Goal: Task Accomplishment & Management: Use online tool/utility

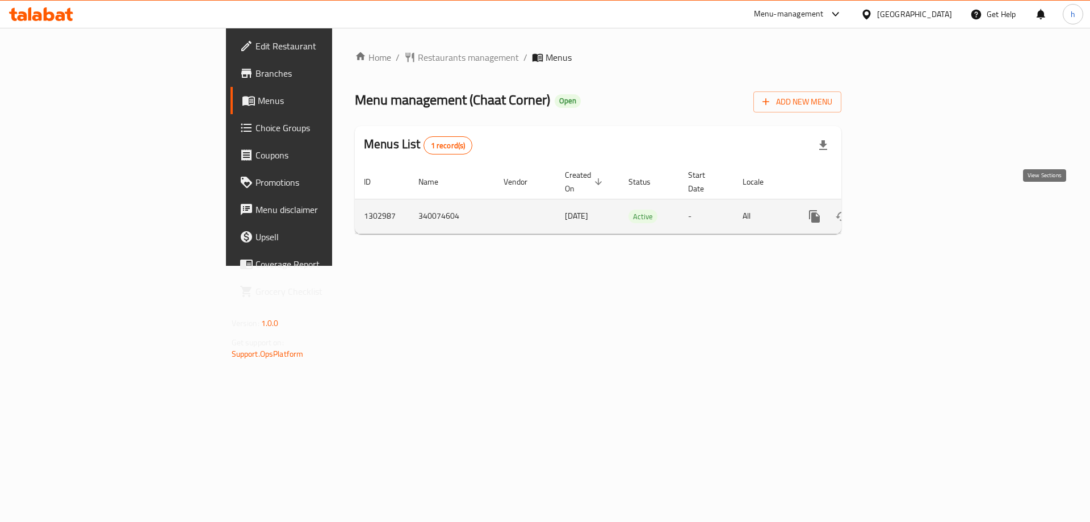
click at [903, 210] on icon "enhanced table" at bounding box center [897, 217] width 14 height 14
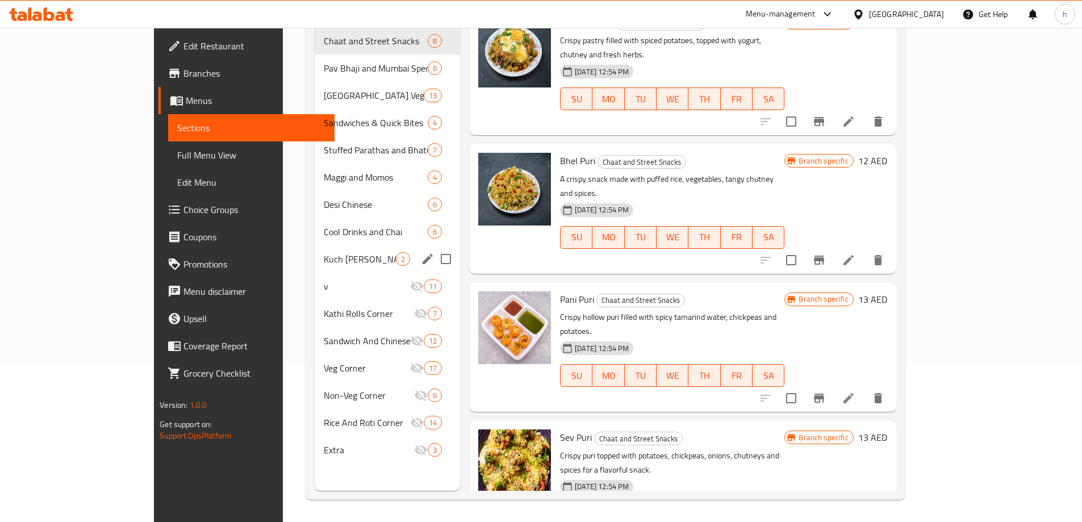
scroll to position [159, 0]
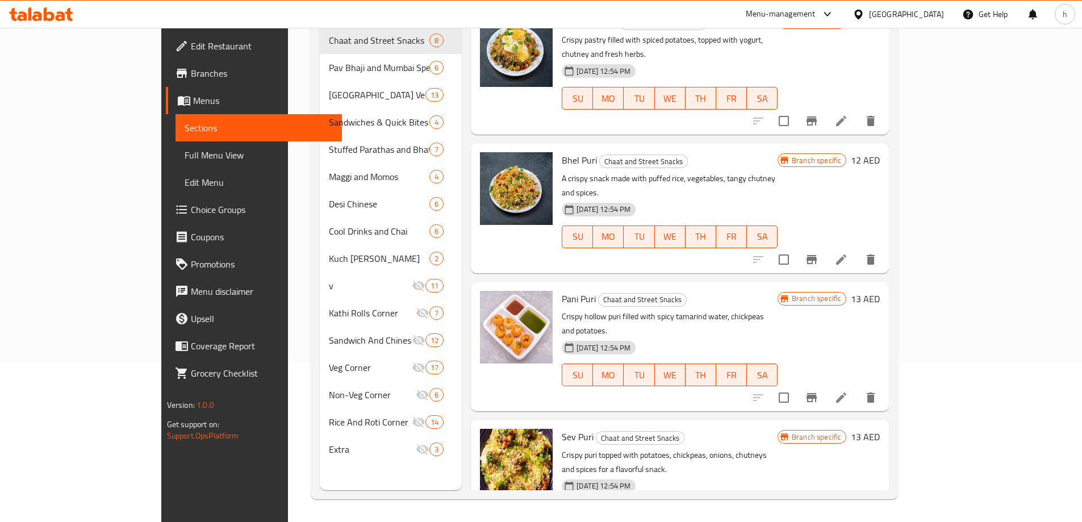
click at [185, 152] on span "Full Menu View" at bounding box center [259, 155] width 148 height 14
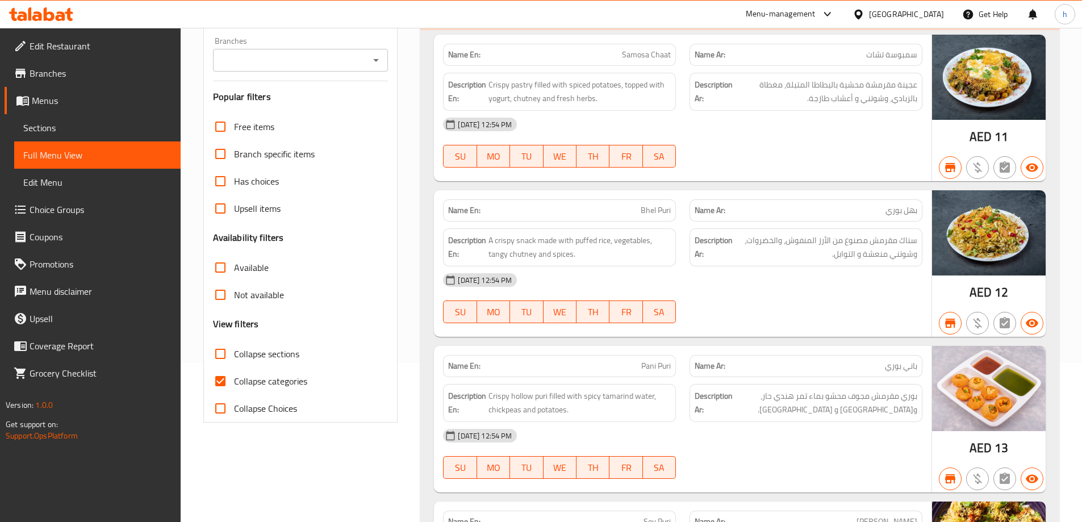
click at [233, 379] on input "Collapse categories" at bounding box center [220, 380] width 27 height 27
checkbox input "false"
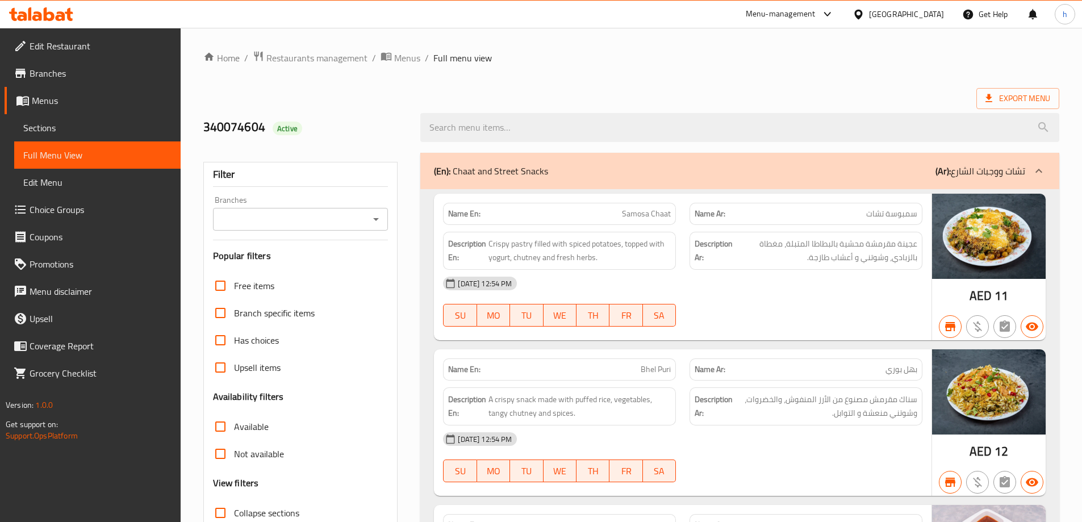
click at [1027, 170] on div at bounding box center [1038, 170] width 27 height 27
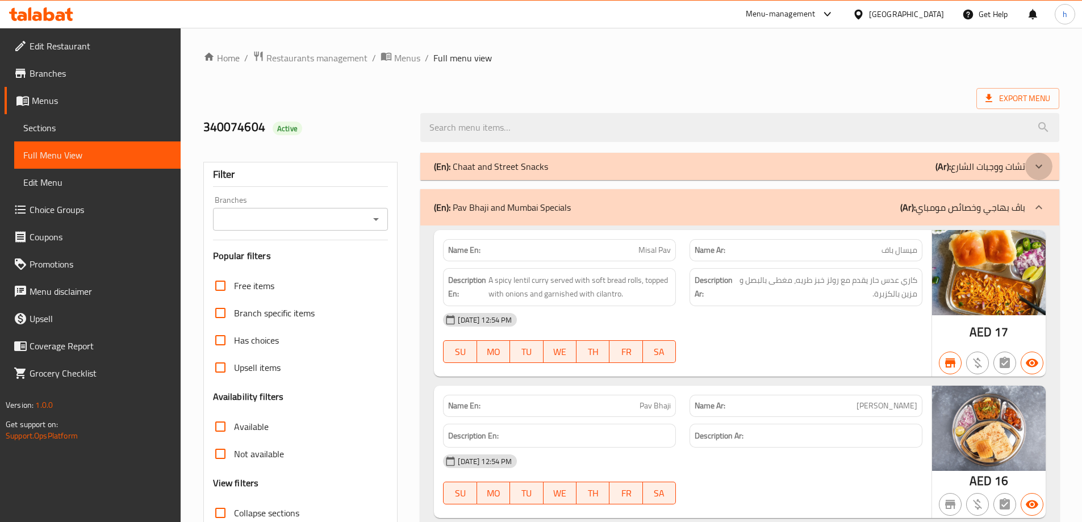
click at [1027, 161] on div at bounding box center [1038, 166] width 27 height 27
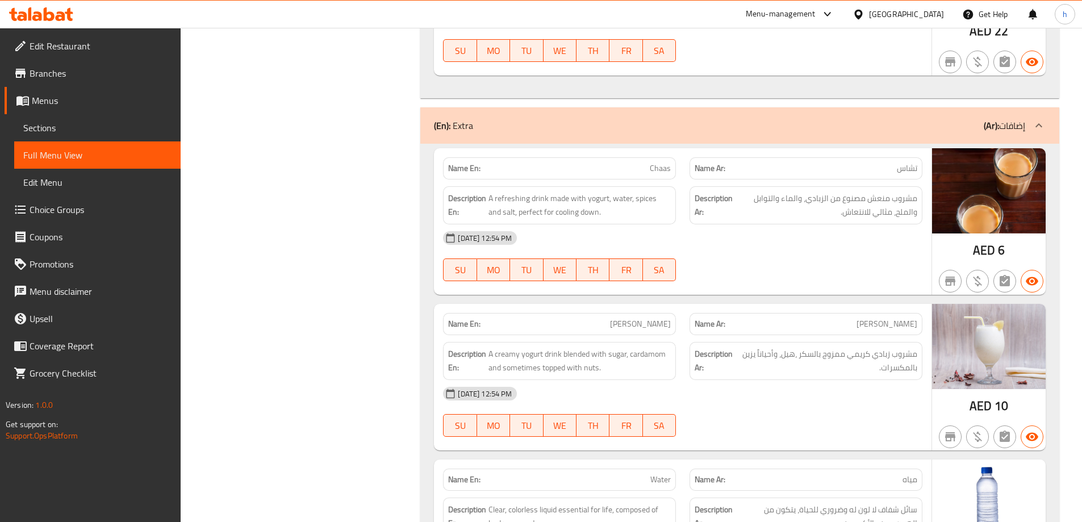
scroll to position [19868, 0]
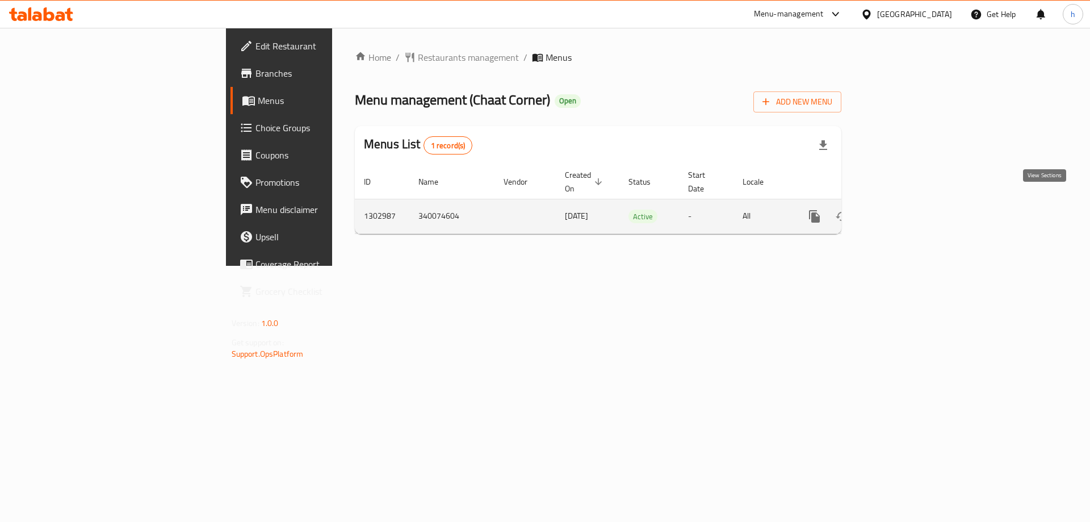
click at [910, 203] on link "enhanced table" at bounding box center [896, 216] width 27 height 27
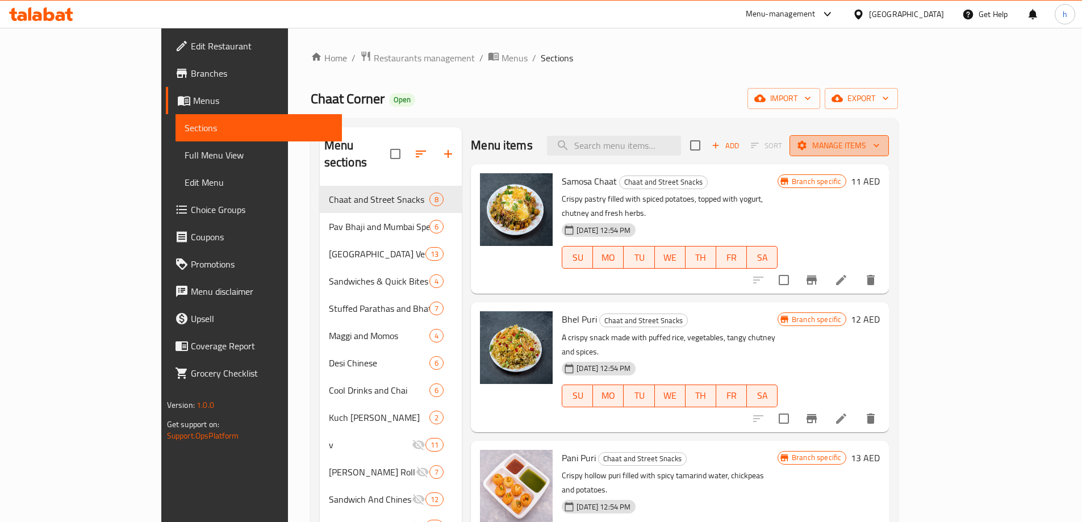
click at [880, 139] on span "Manage items" at bounding box center [838, 146] width 81 height 14
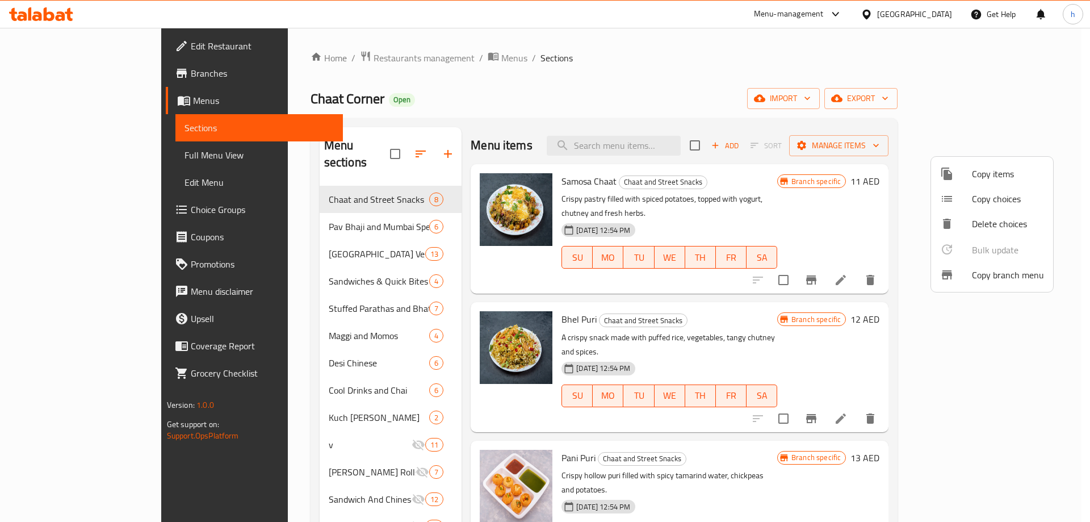
click at [997, 275] on span "Copy branch menu" at bounding box center [1008, 275] width 72 height 14
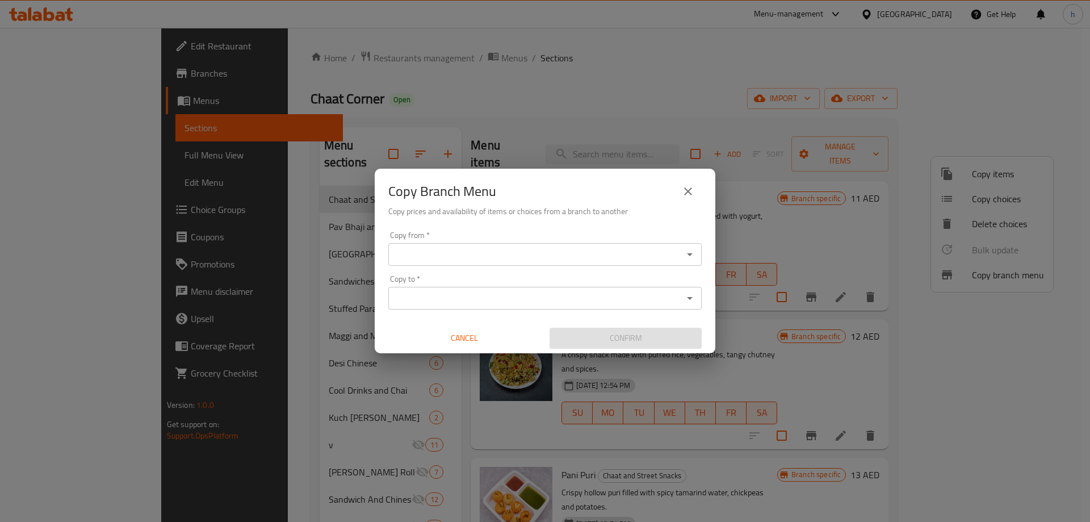
click at [683, 190] on icon "close" at bounding box center [688, 192] width 14 height 14
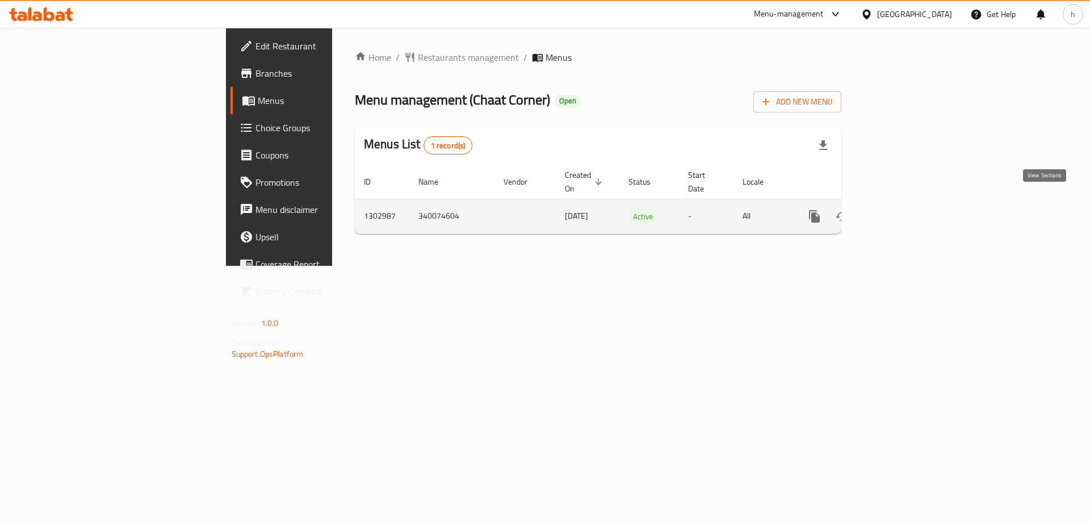
click at [903, 210] on icon "enhanced table" at bounding box center [897, 217] width 14 height 14
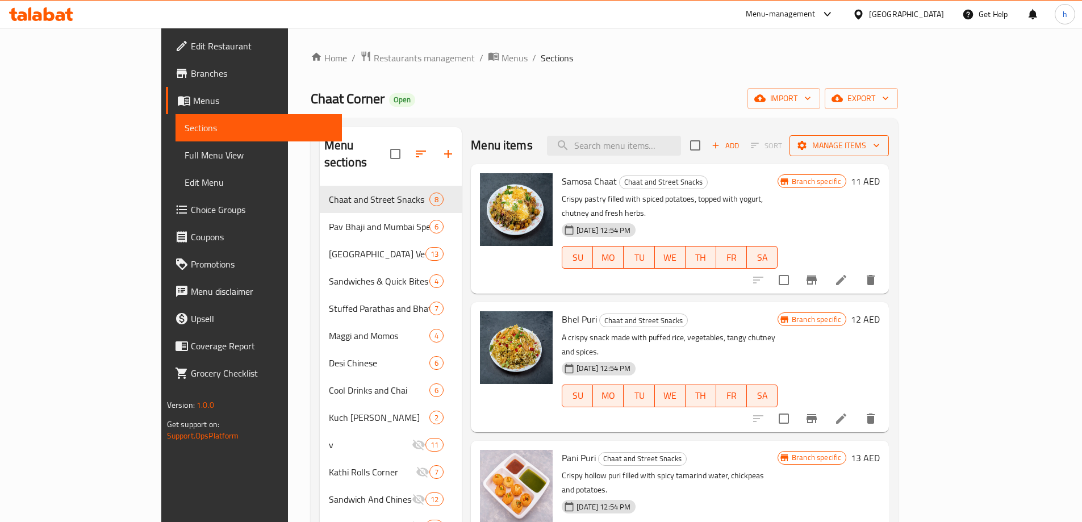
click at [880, 139] on span "Manage items" at bounding box center [838, 146] width 81 height 14
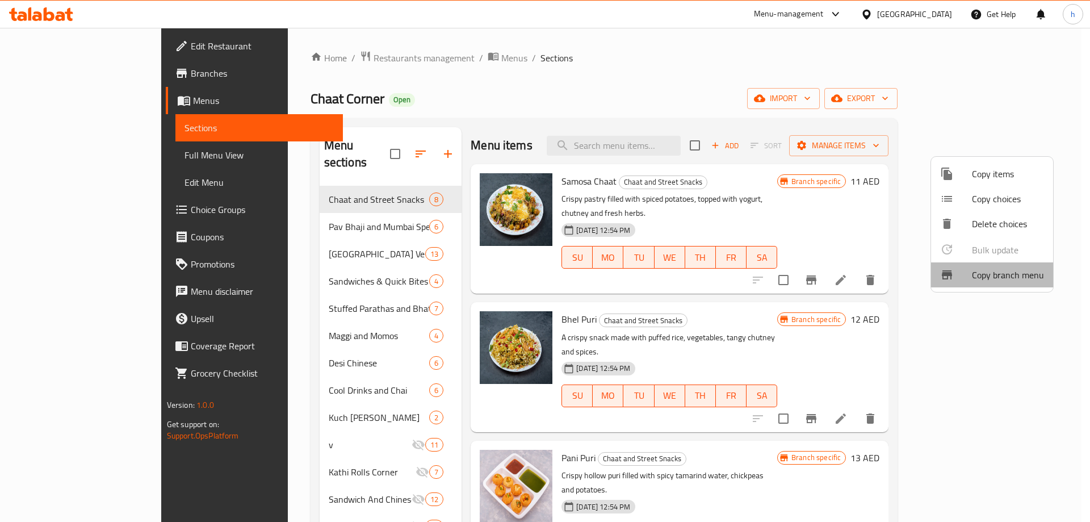
click at [1002, 275] on span "Copy branch menu" at bounding box center [1008, 275] width 72 height 14
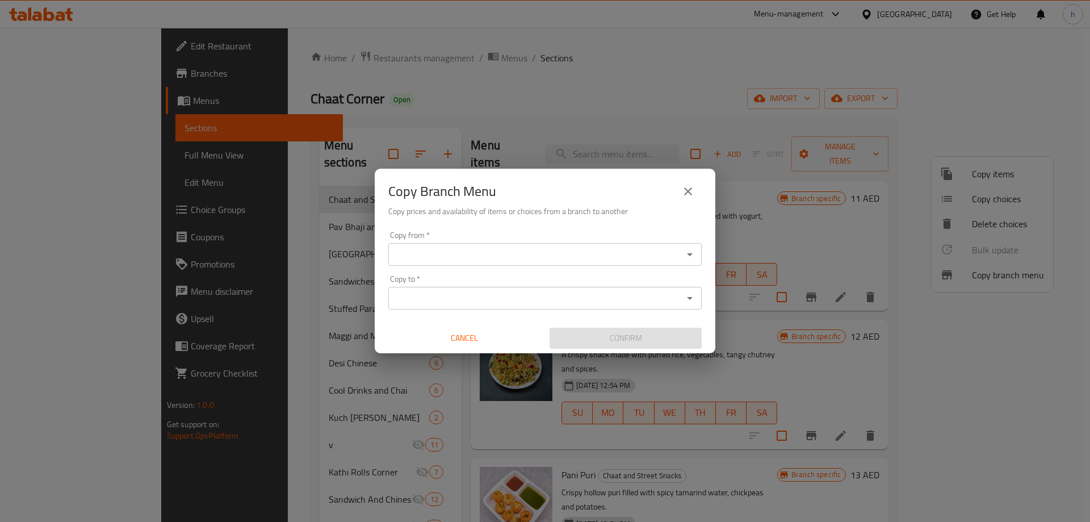
click at [576, 252] on input "Copy from   *" at bounding box center [536, 254] width 288 height 16
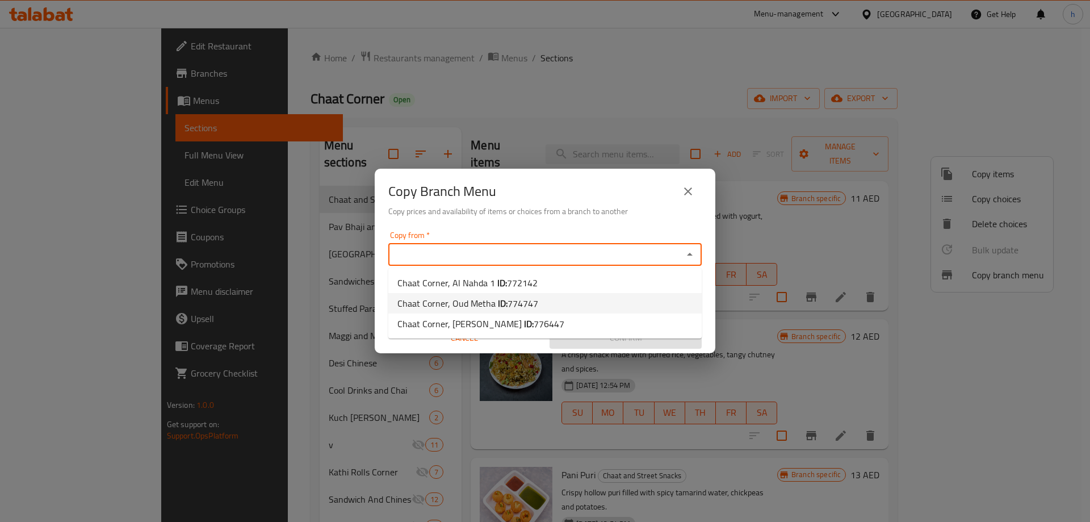
click at [533, 304] on span "774747" at bounding box center [523, 303] width 31 height 17
type input "Chaat Corner, Oud Metha"
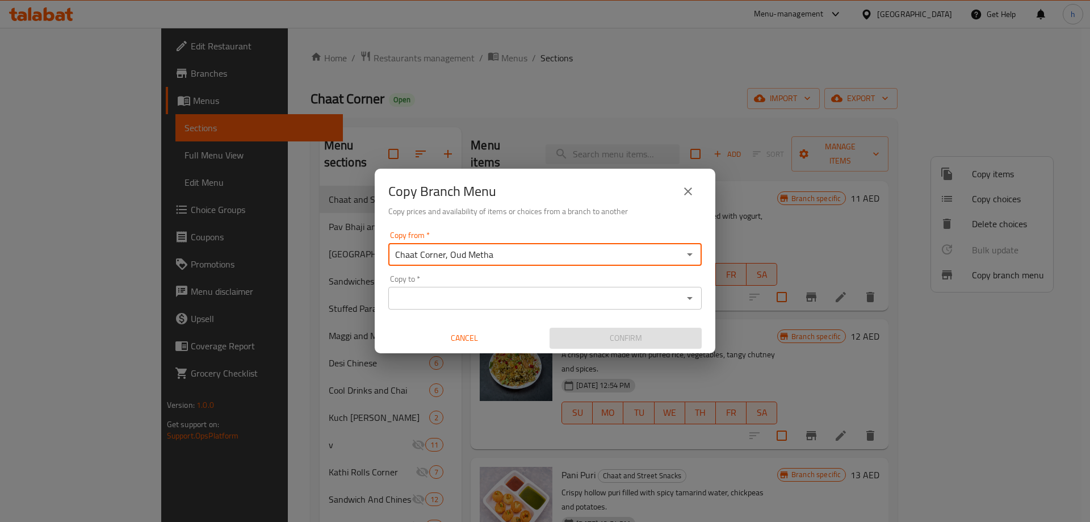
click at [438, 287] on div "Copy to *" at bounding box center [544, 298] width 313 height 23
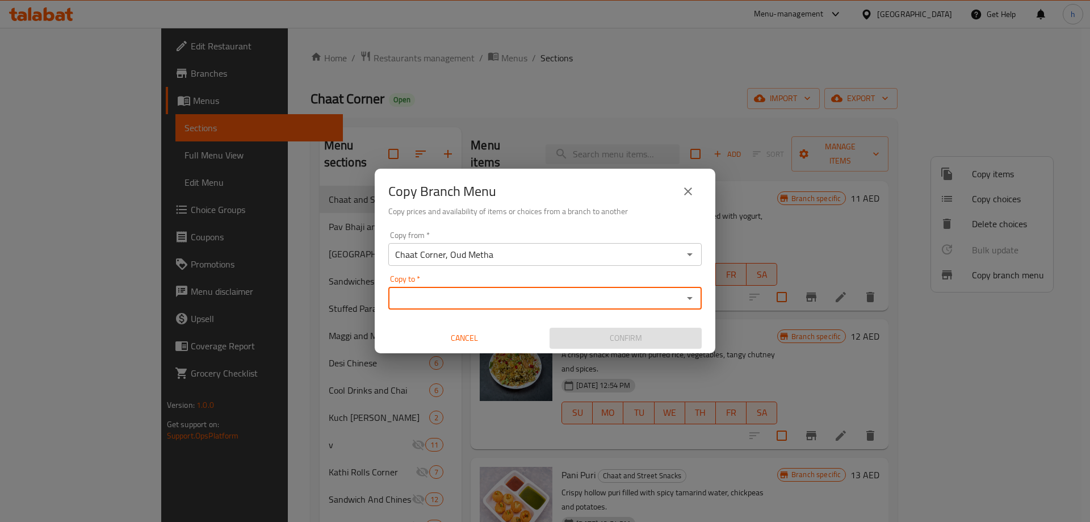
click at [689, 299] on icon "Open" at bounding box center [690, 298] width 14 height 14
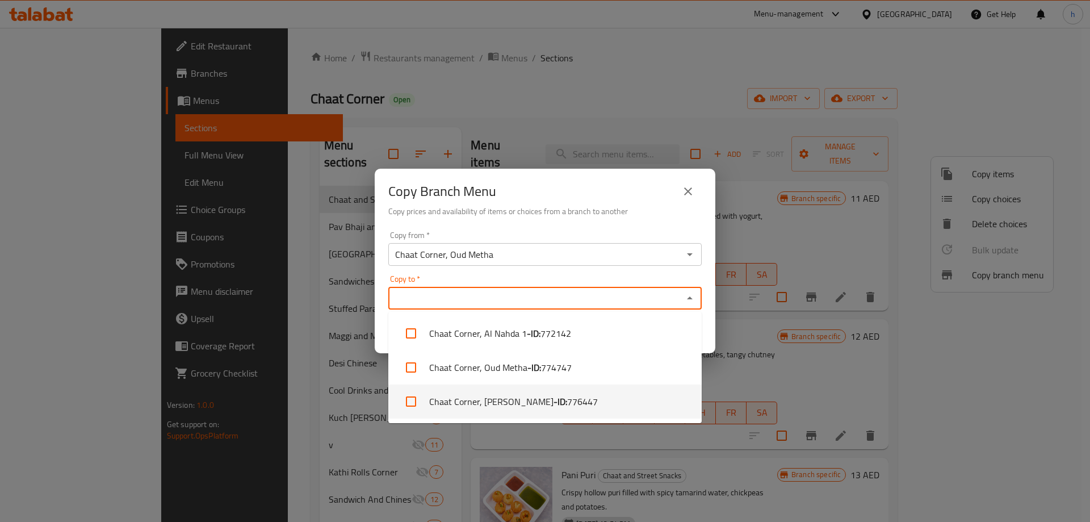
click at [567, 400] on span "776447" at bounding box center [582, 402] width 31 height 14
checkbox input "true"
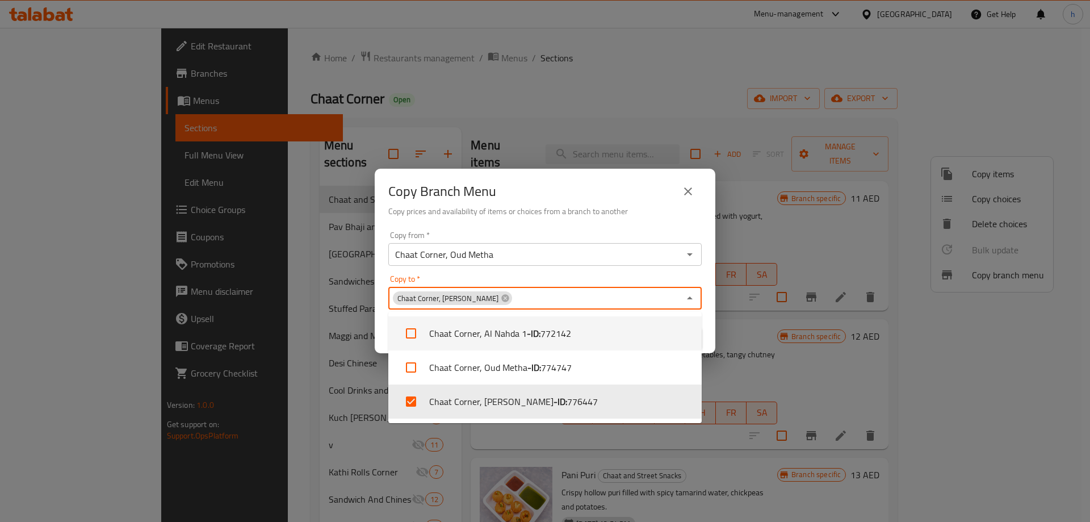
click at [568, 200] on div "Copy Branch Menu" at bounding box center [544, 191] width 313 height 27
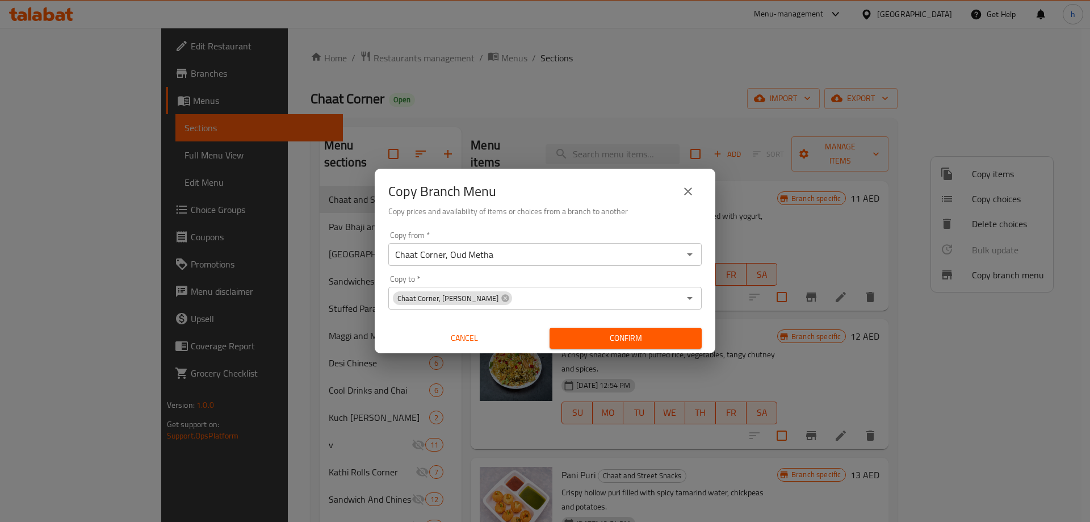
click at [608, 334] on span "Confirm" at bounding box center [626, 338] width 134 height 14
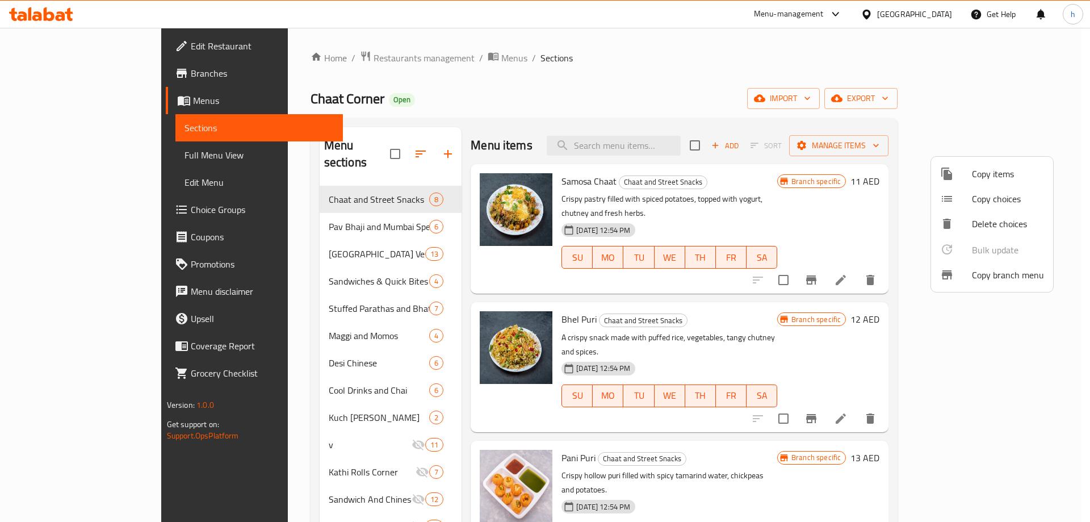
click at [975, 282] on span "Copy branch menu" at bounding box center [1008, 275] width 72 height 14
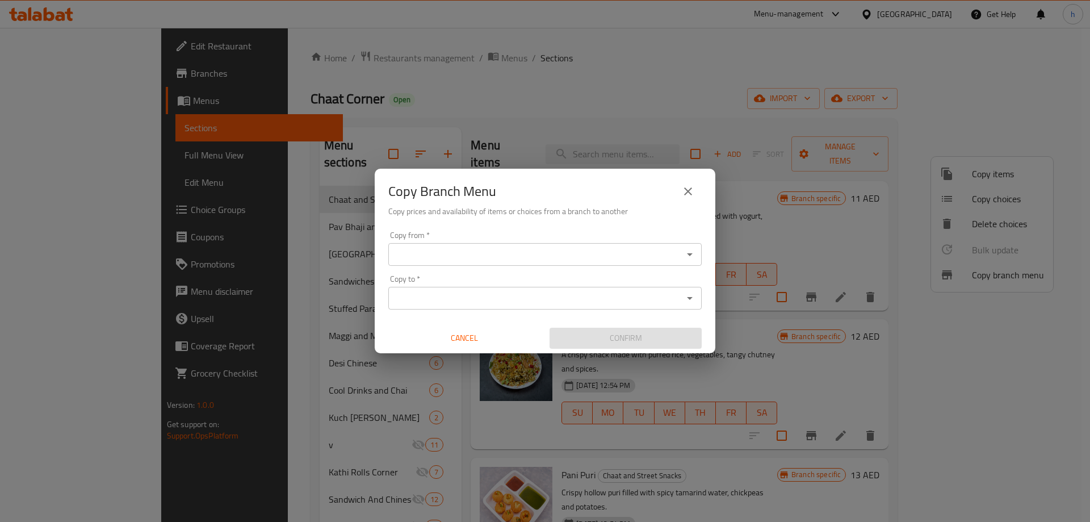
click at [692, 192] on icon "close" at bounding box center [688, 192] width 14 height 14
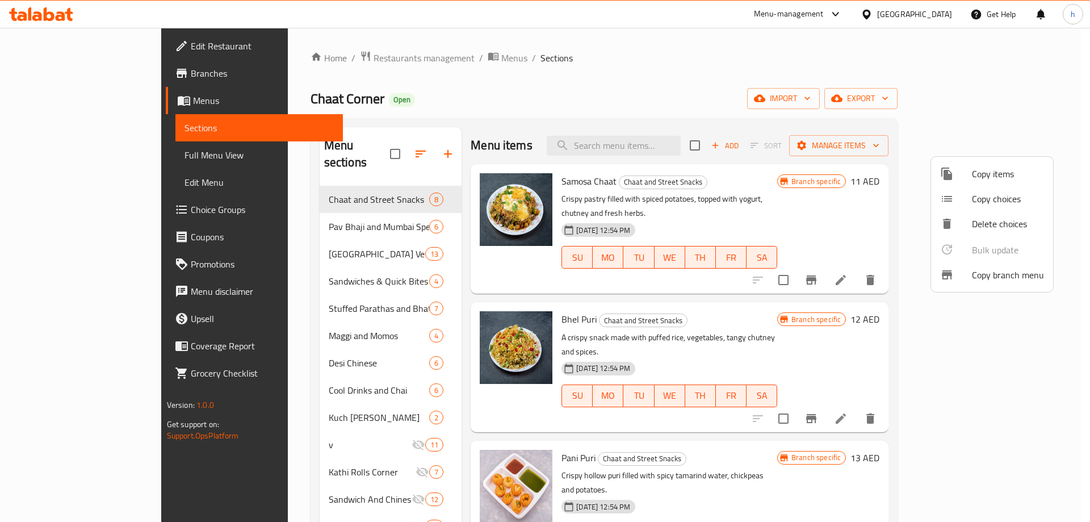
click at [66, 153] on div at bounding box center [545, 261] width 1090 height 522
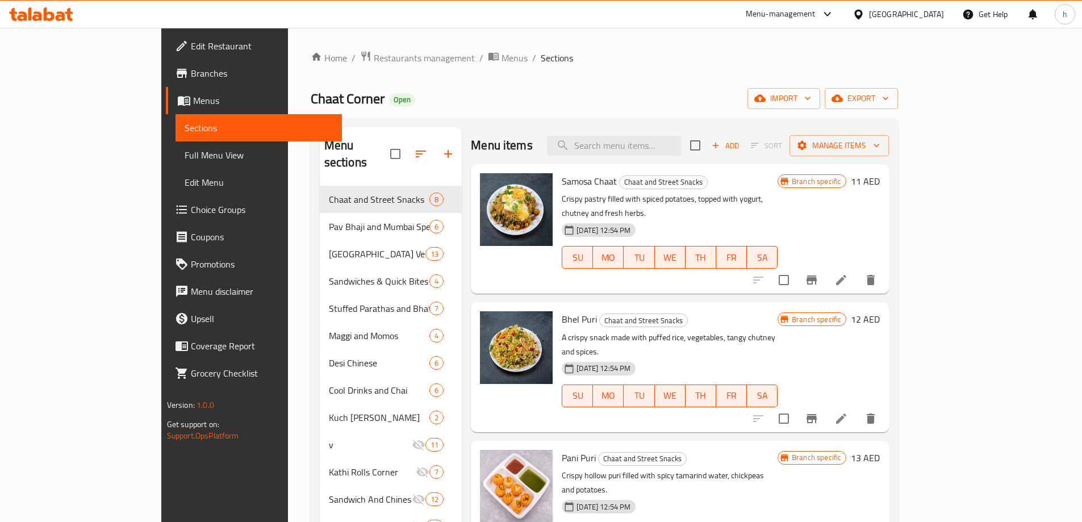
click at [185, 155] on span "Full Menu View" at bounding box center [259, 155] width 148 height 14
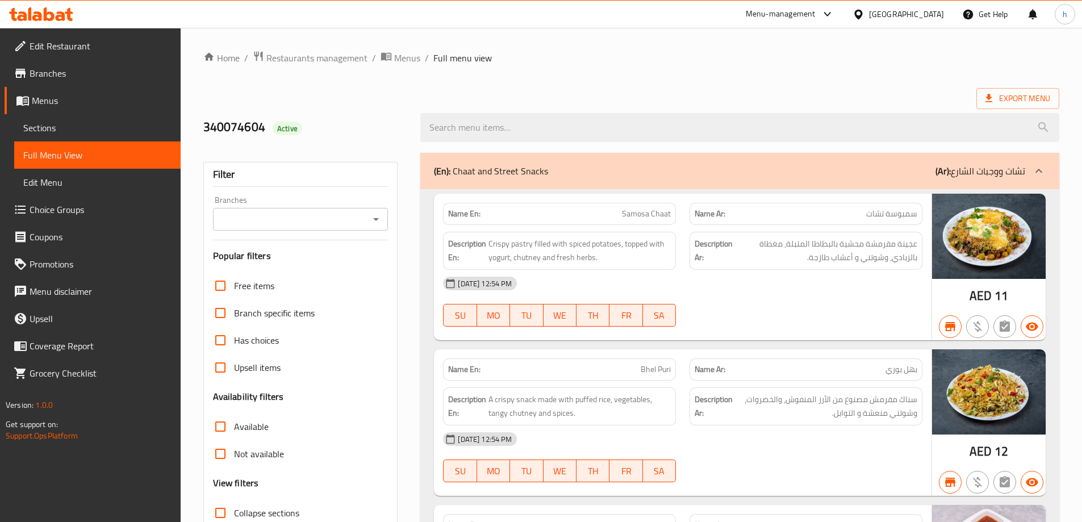
click at [380, 218] on icon "Open" at bounding box center [376, 219] width 14 height 14
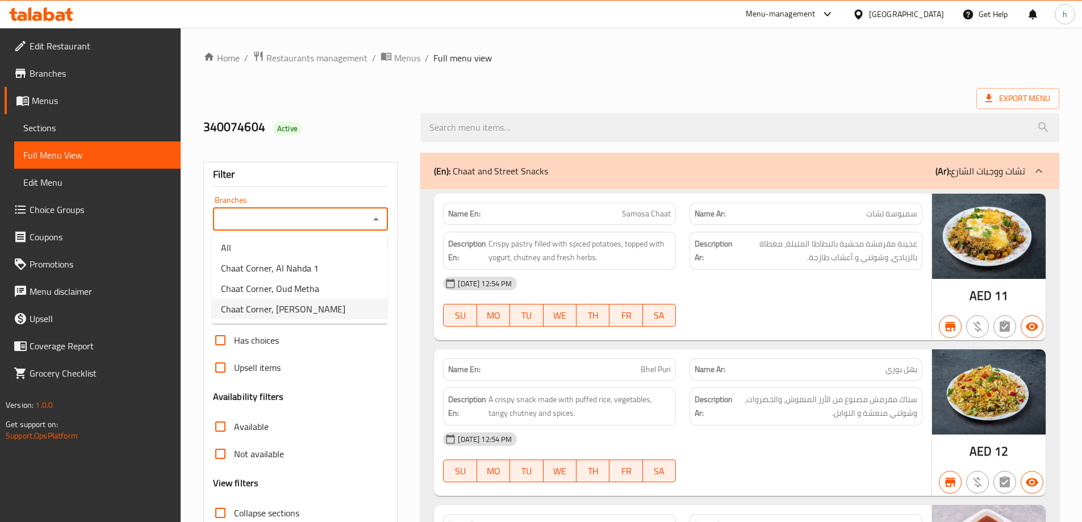
click at [298, 312] on span "Chaat Corner, [PERSON_NAME]" at bounding box center [283, 309] width 124 height 14
type input "Chaat Corner, [PERSON_NAME]"
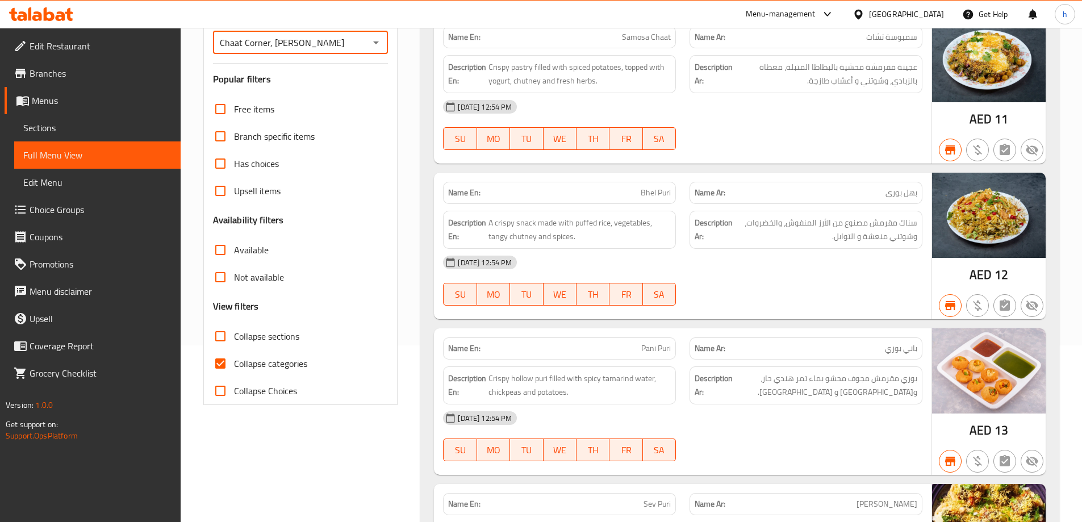
scroll to position [227, 0]
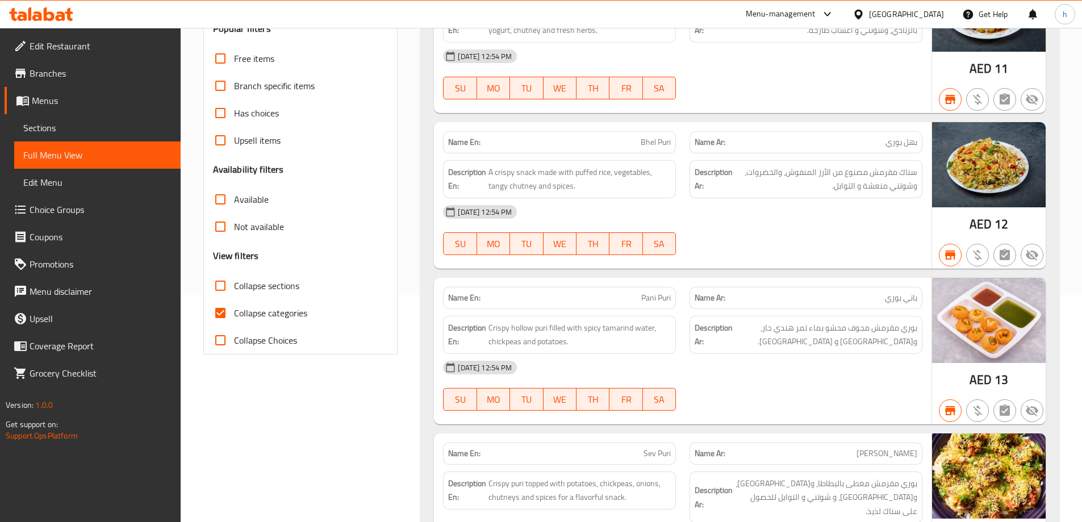
click at [274, 312] on span "Collapse categories" at bounding box center [270, 313] width 73 height 14
click at [234, 312] on input "Collapse categories" at bounding box center [220, 312] width 27 height 27
checkbox input "false"
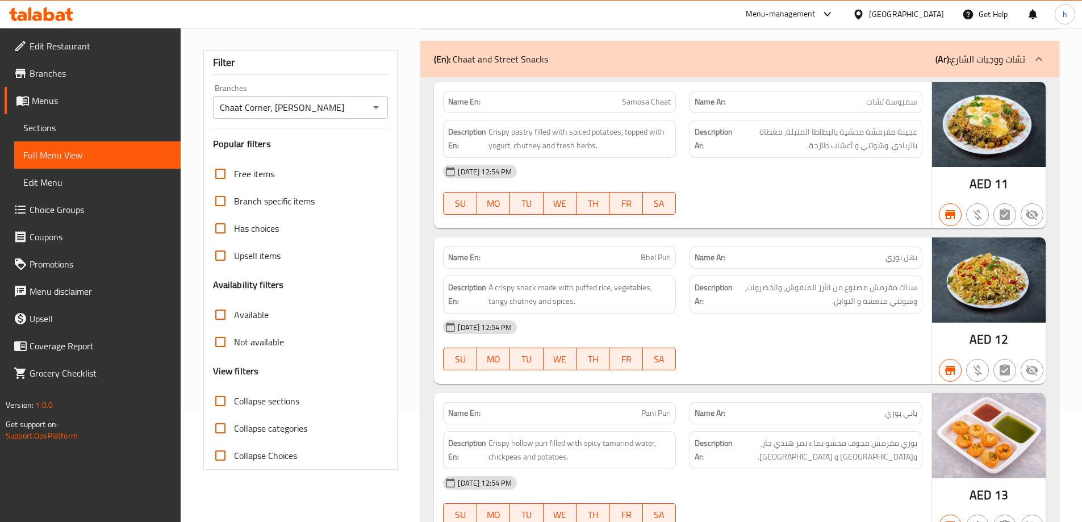
scroll to position [0, 0]
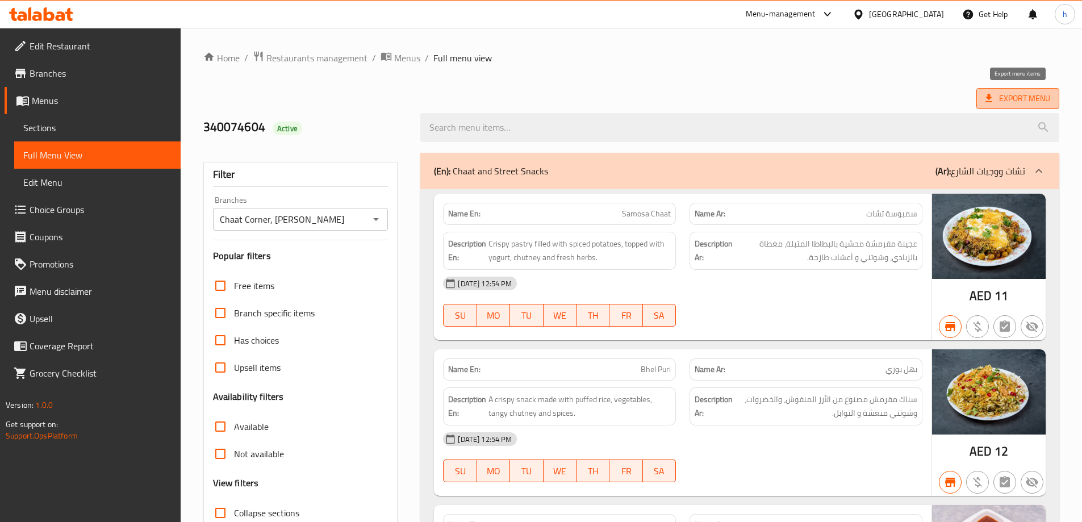
click at [1013, 97] on span "Export Menu" at bounding box center [1017, 98] width 65 height 14
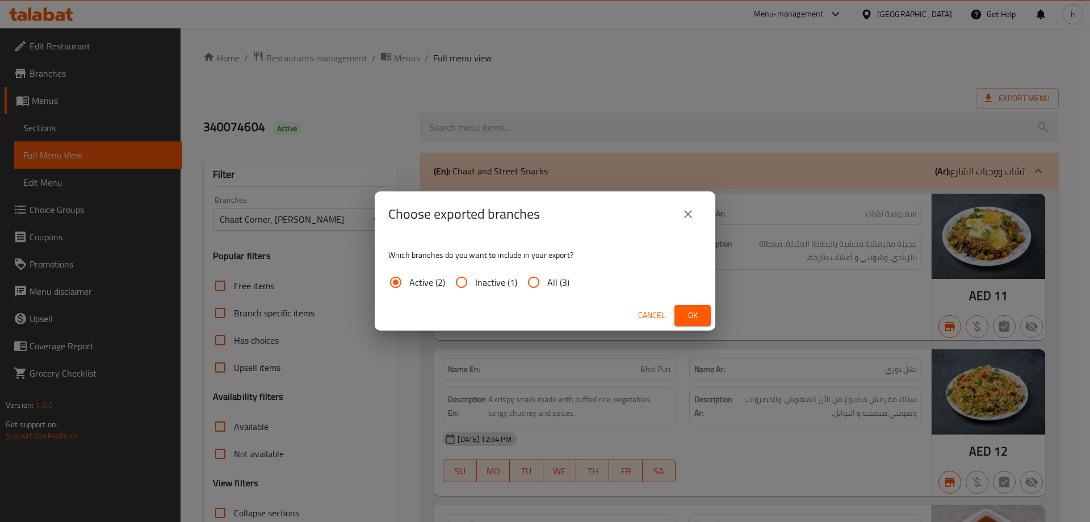
click at [554, 282] on span "All (3)" at bounding box center [558, 282] width 22 height 14
click at [547, 282] on input "All (3)" at bounding box center [533, 282] width 27 height 27
radio input "true"
click at [697, 317] on span "Ok" at bounding box center [693, 315] width 18 height 14
